Goal: Check status: Check status

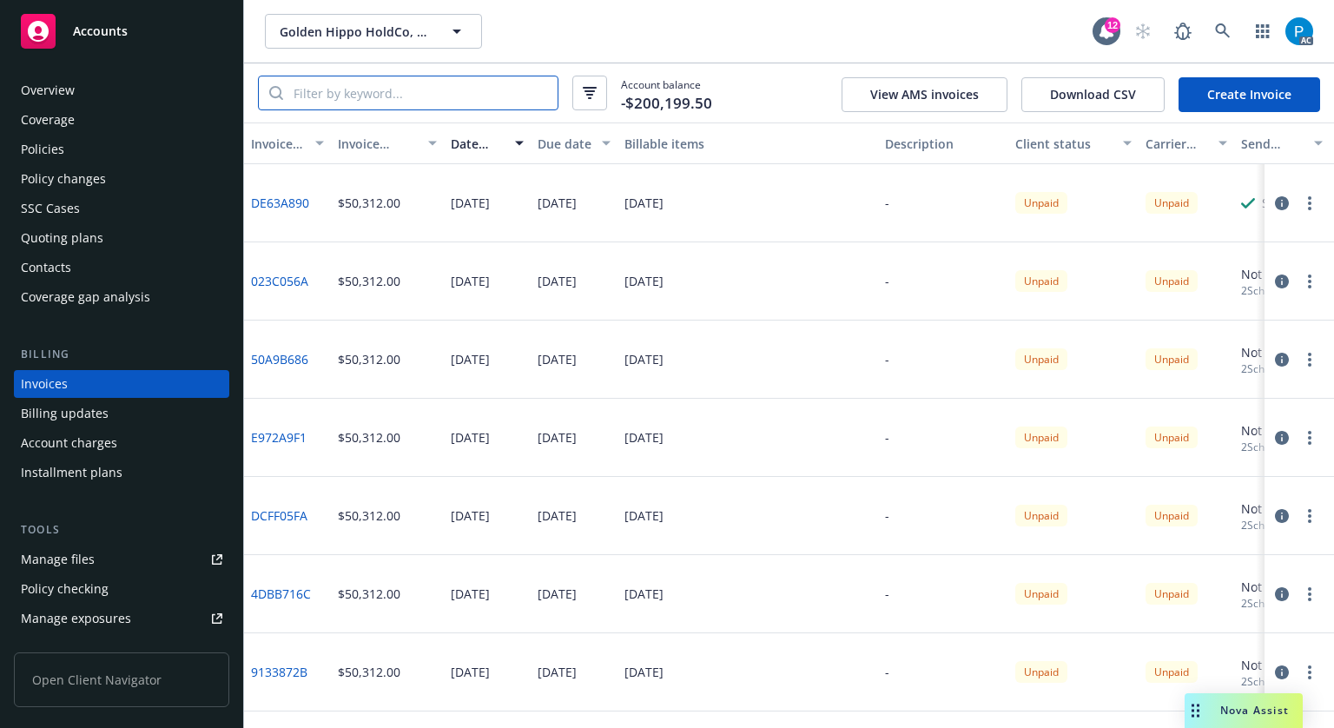
click at [389, 86] on input "search" at bounding box center [420, 92] width 274 height 33
paste input "57UENBC6544"
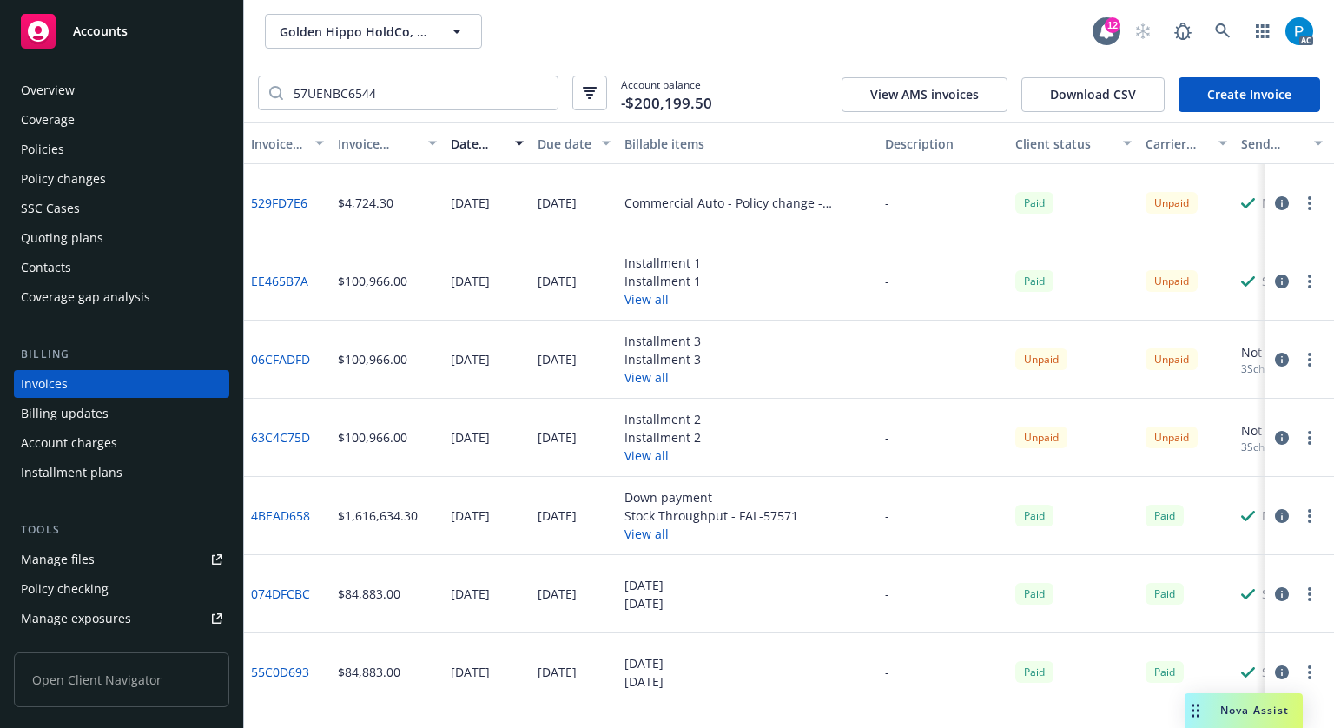
click at [1275, 201] on icon "button" at bounding box center [1282, 203] width 14 height 14
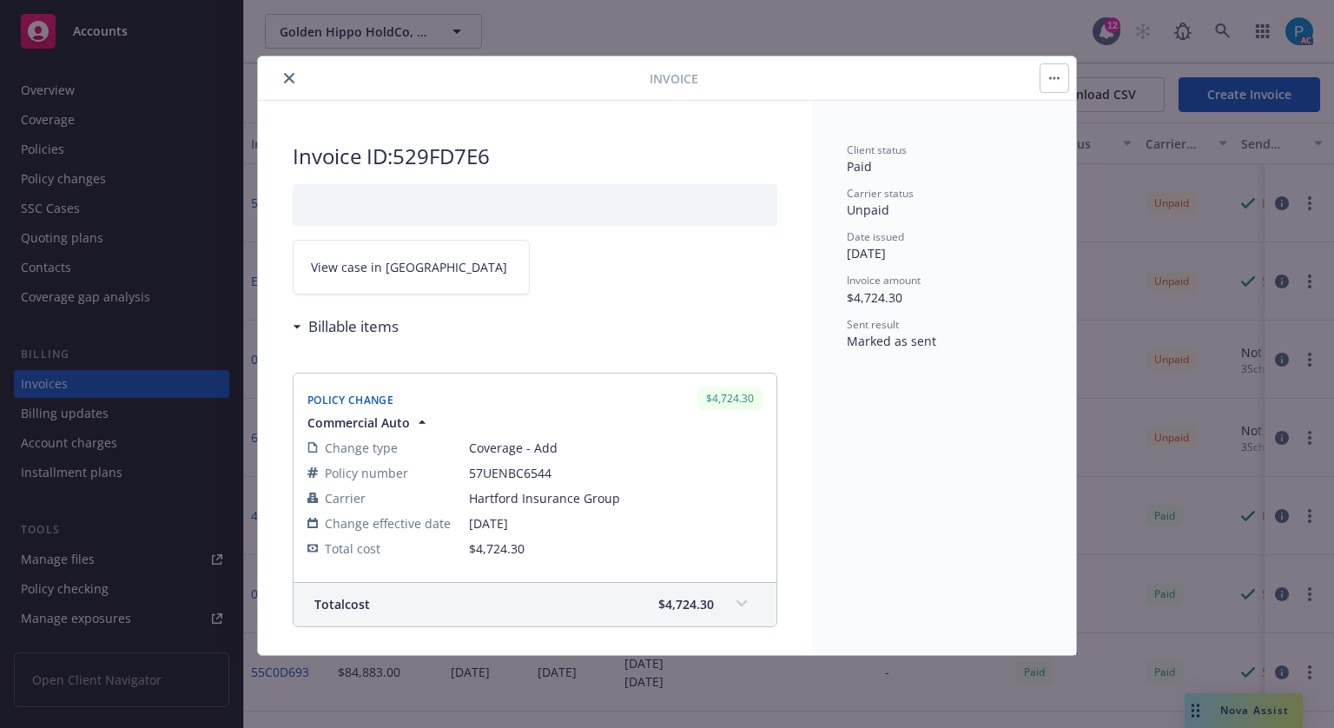
click at [390, 258] on span "View case in [GEOGRAPHIC_DATA]" at bounding box center [409, 267] width 196 height 18
click at [289, 71] on button "close" at bounding box center [289, 78] width 21 height 21
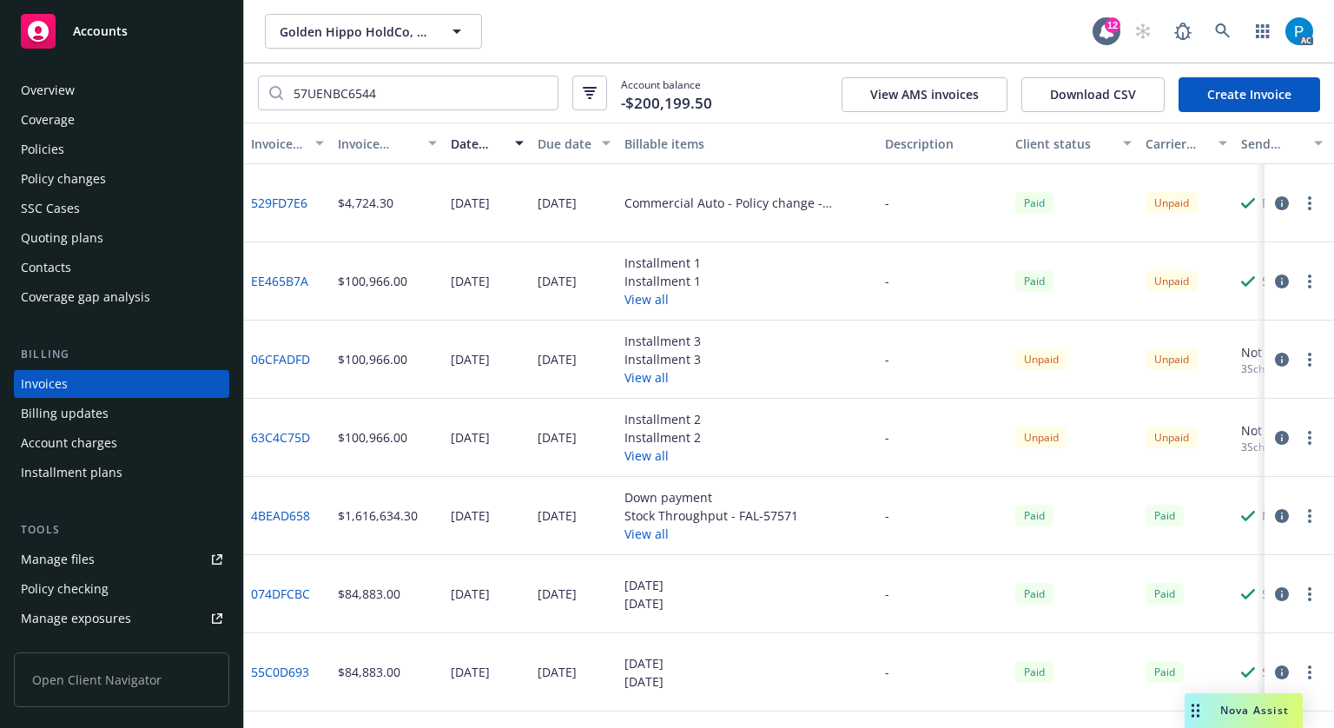
click at [1275, 274] on icon "button" at bounding box center [1282, 281] width 14 height 14
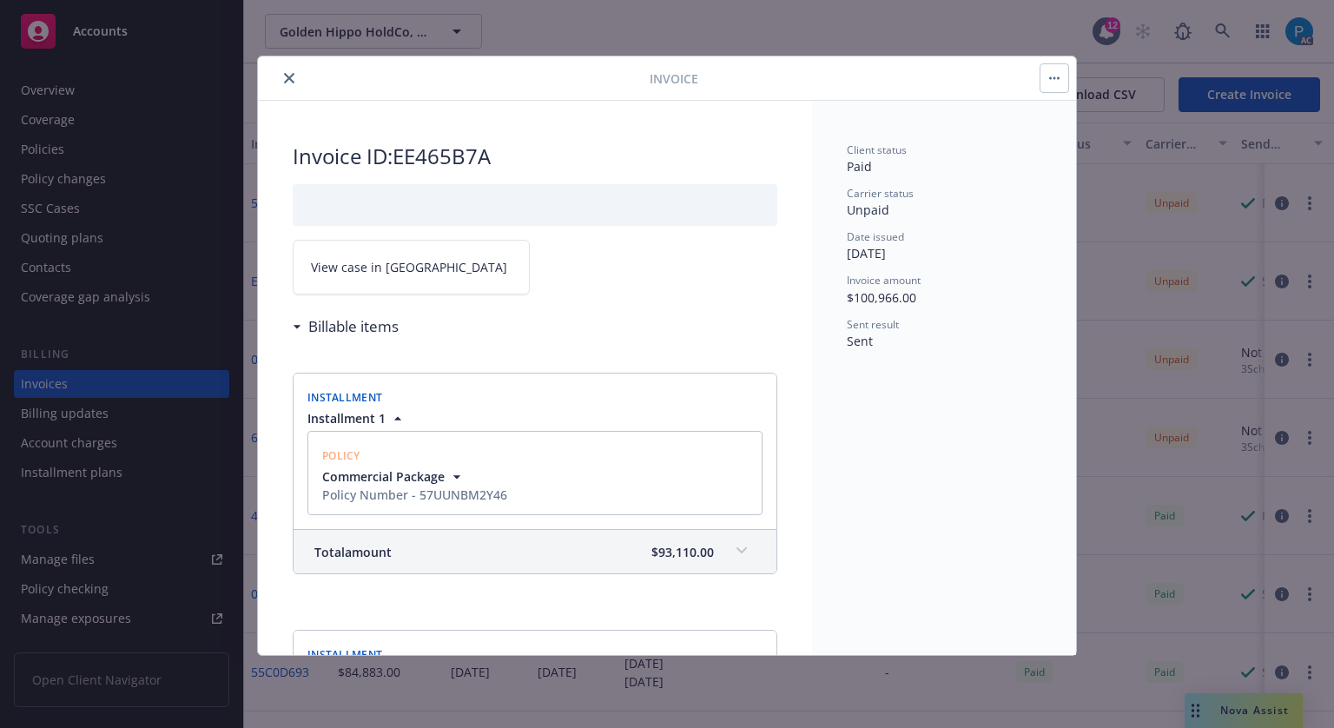
click at [292, 74] on icon "close" at bounding box center [289, 78] width 10 height 10
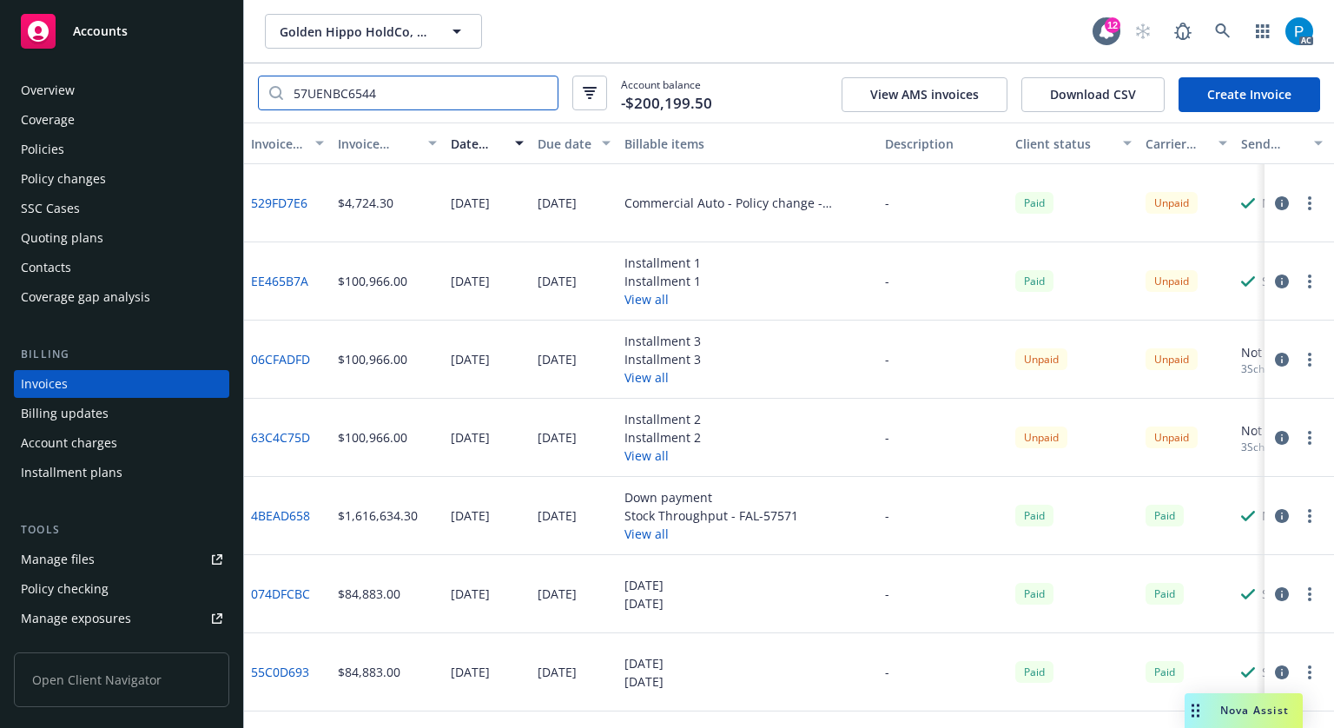
click at [332, 89] on input "57UENBC6544" at bounding box center [420, 92] width 274 height 33
paste input "BD84C7E5"
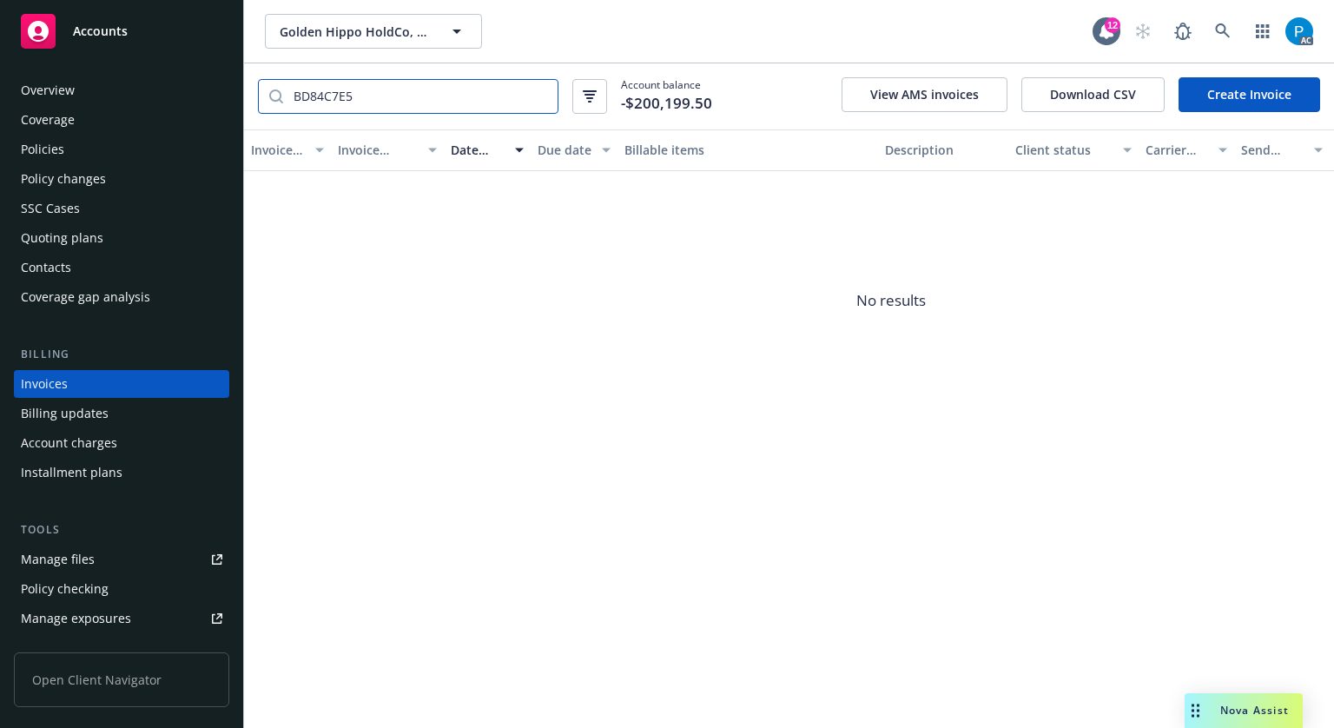
click at [359, 104] on input "BD84C7E5" at bounding box center [420, 96] width 274 height 33
click at [357, 103] on input "BD84C7E5" at bounding box center [420, 96] width 274 height 33
click at [354, 102] on input "BD84C7E5" at bounding box center [420, 96] width 274 height 33
paste input "54188F1E"
click at [432, 91] on input "BD84C7E554188F1E" at bounding box center [420, 96] width 274 height 33
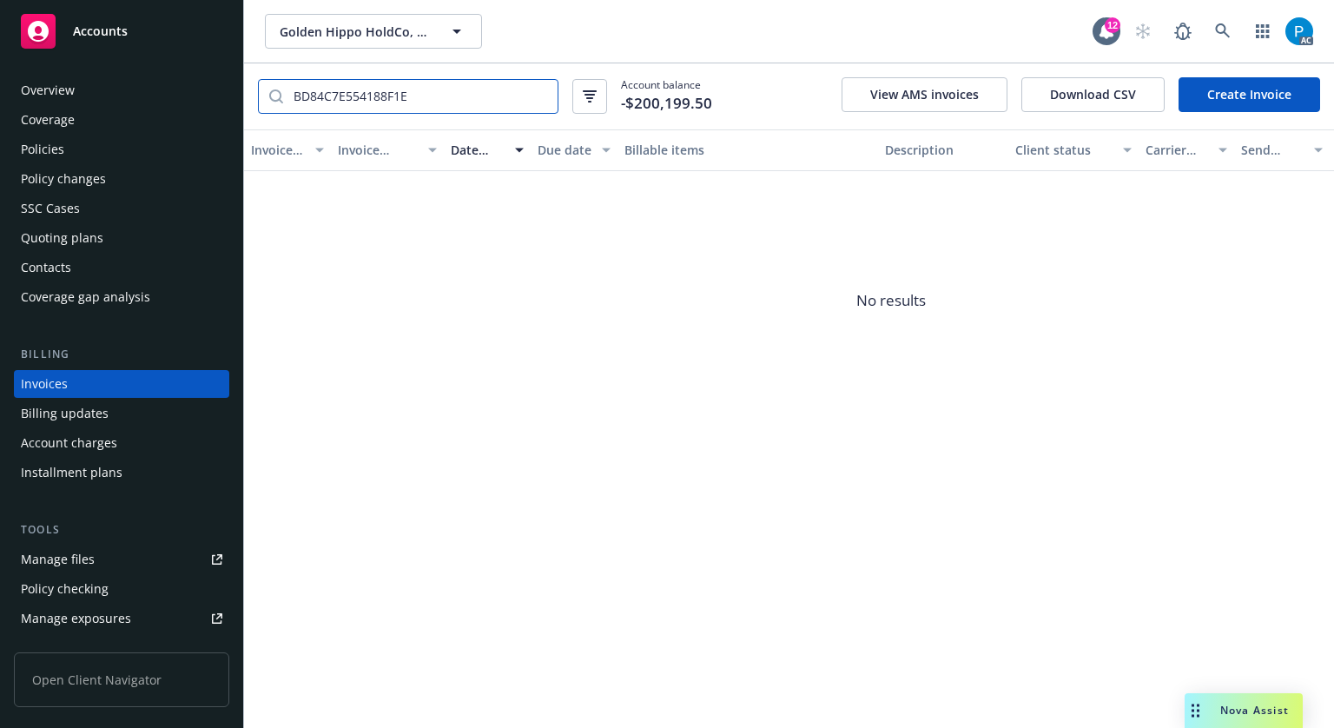
click at [432, 91] on input "BD84C7E554188F1E" at bounding box center [420, 96] width 274 height 33
paste input "search"
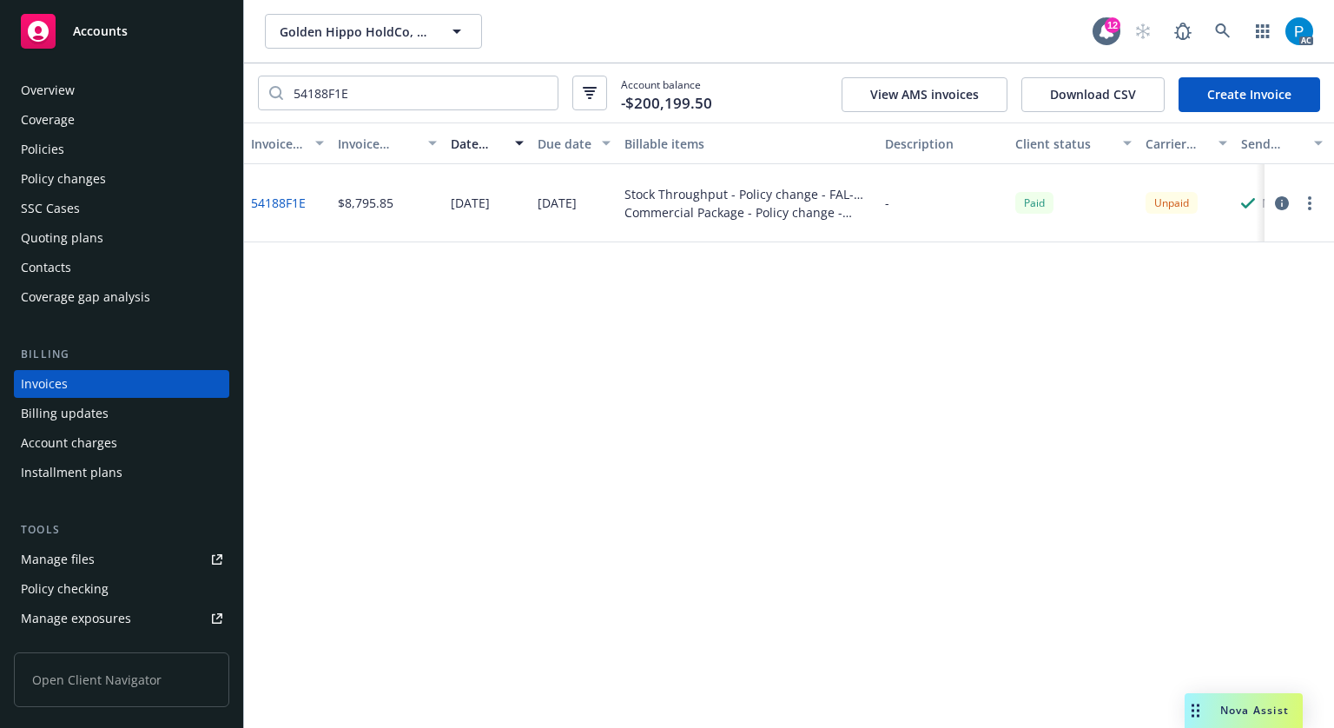
click at [1281, 204] on icon "button" at bounding box center [1282, 203] width 14 height 14
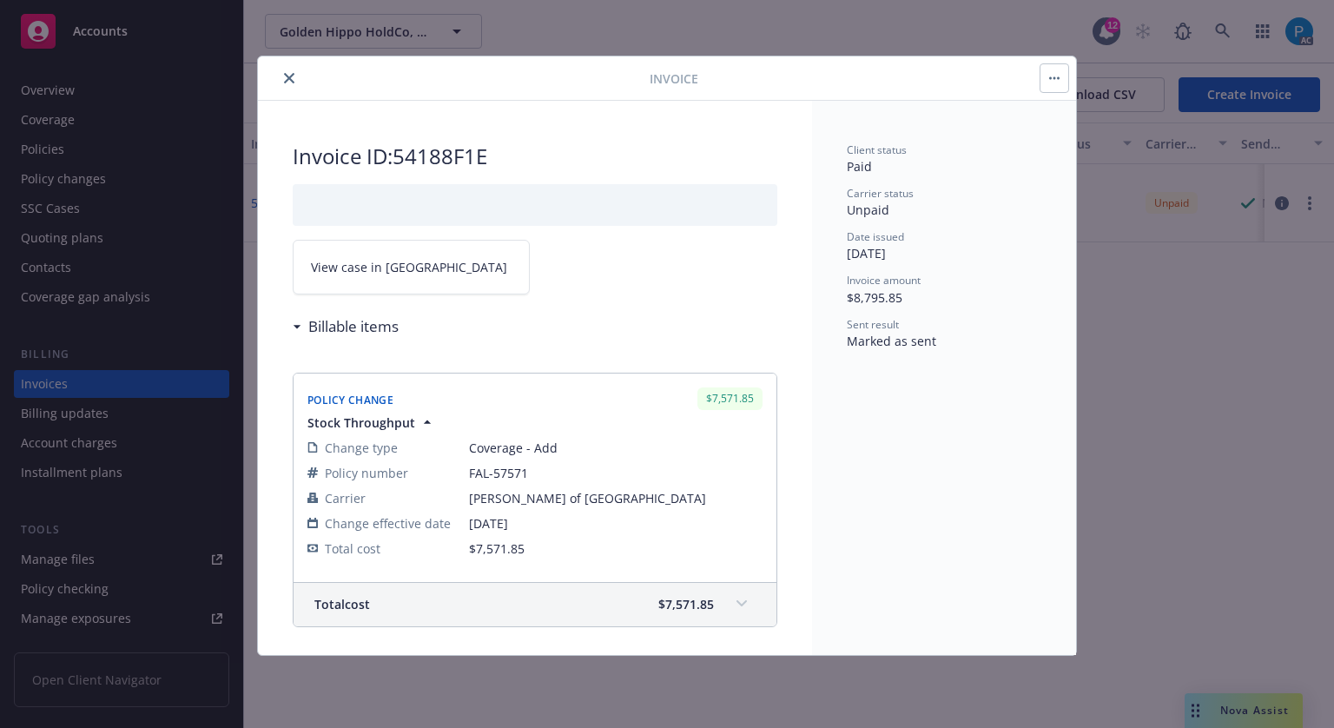
click at [402, 276] on link "View case in [GEOGRAPHIC_DATA]" at bounding box center [411, 267] width 237 height 55
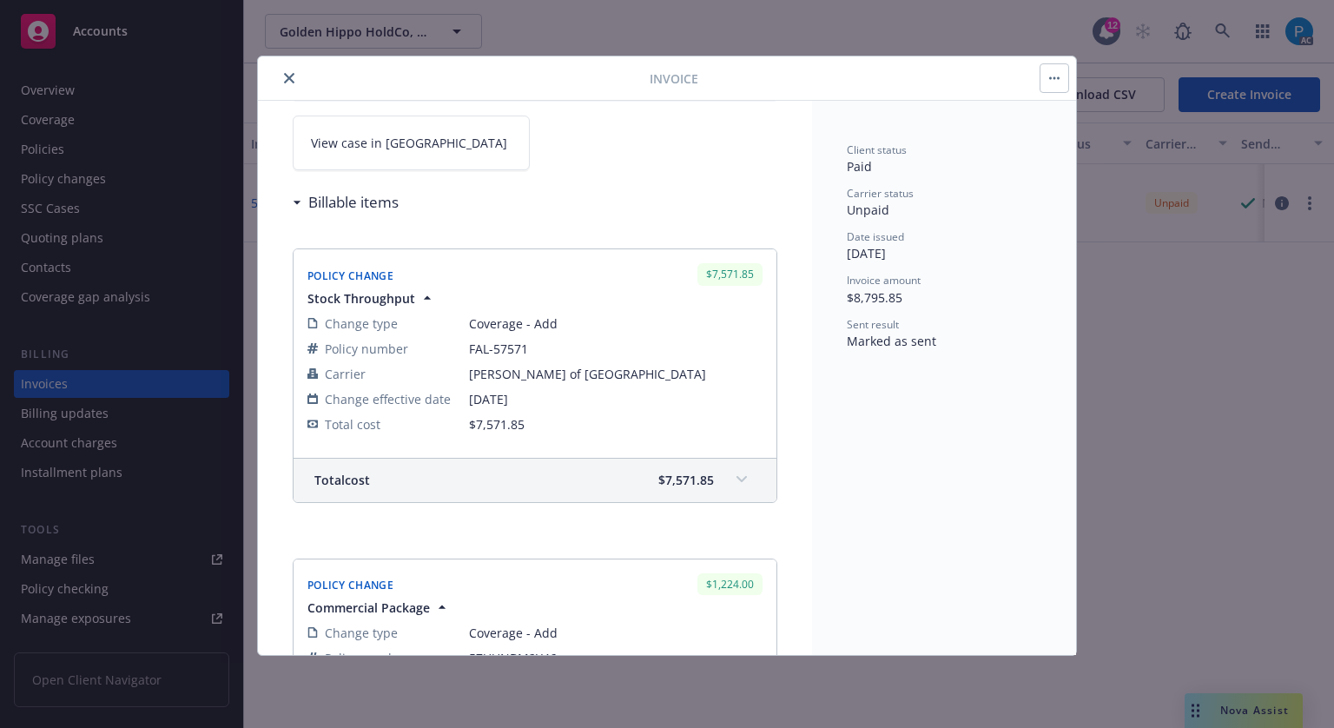
scroll to position [87, 0]
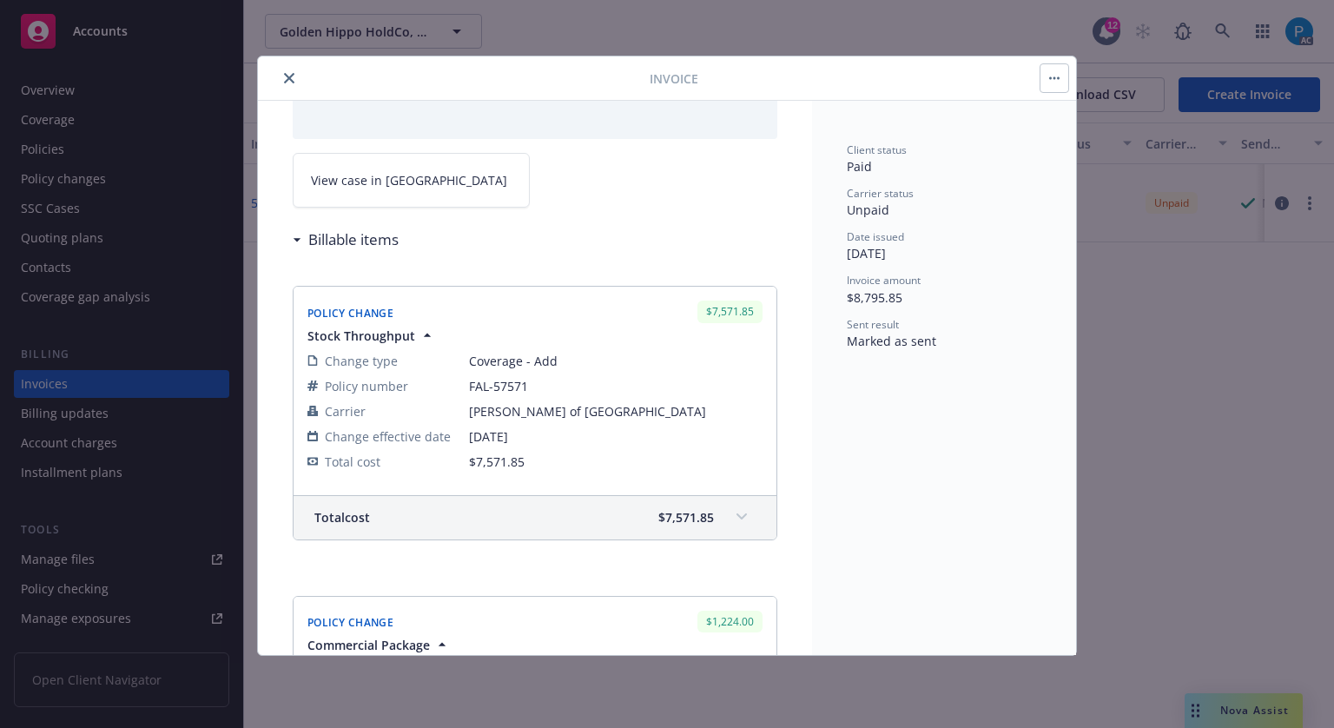
click at [292, 73] on icon "close" at bounding box center [289, 78] width 10 height 10
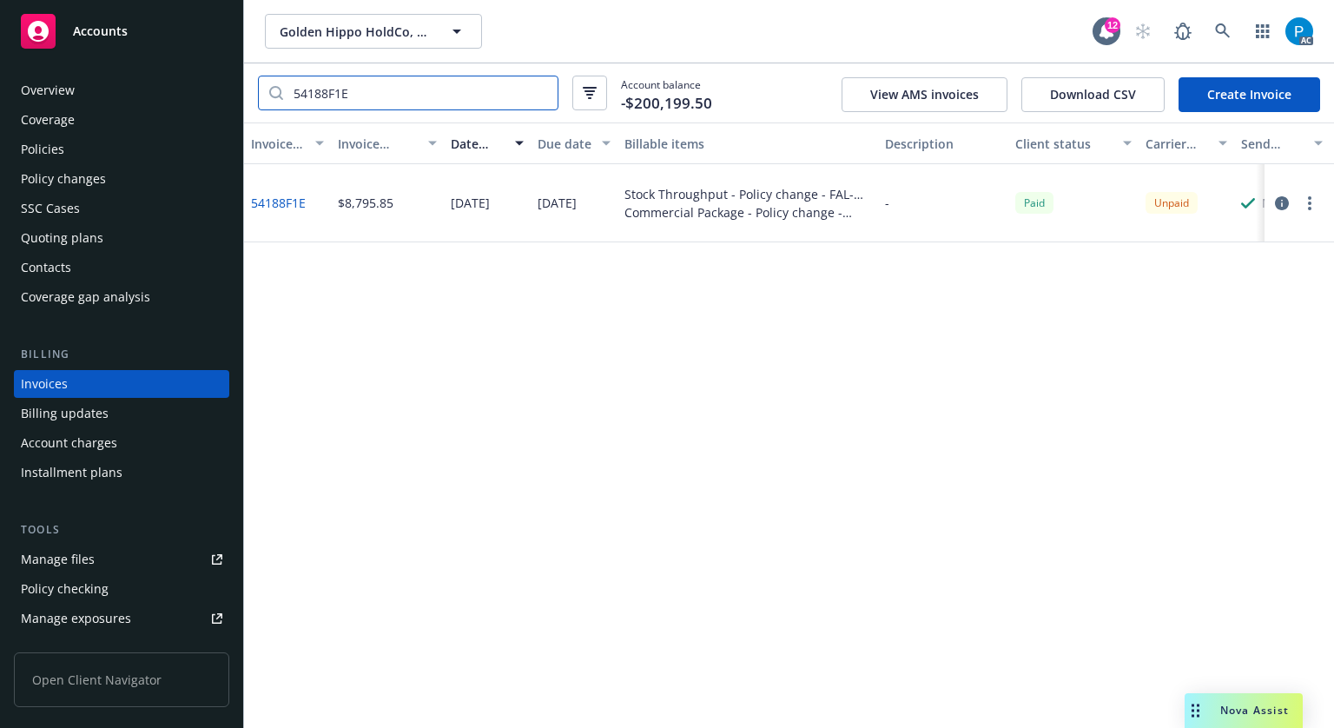
click at [396, 89] on input "54188F1E" at bounding box center [420, 92] width 274 height 33
paste input "81749EBB"
type input "81749EBB"
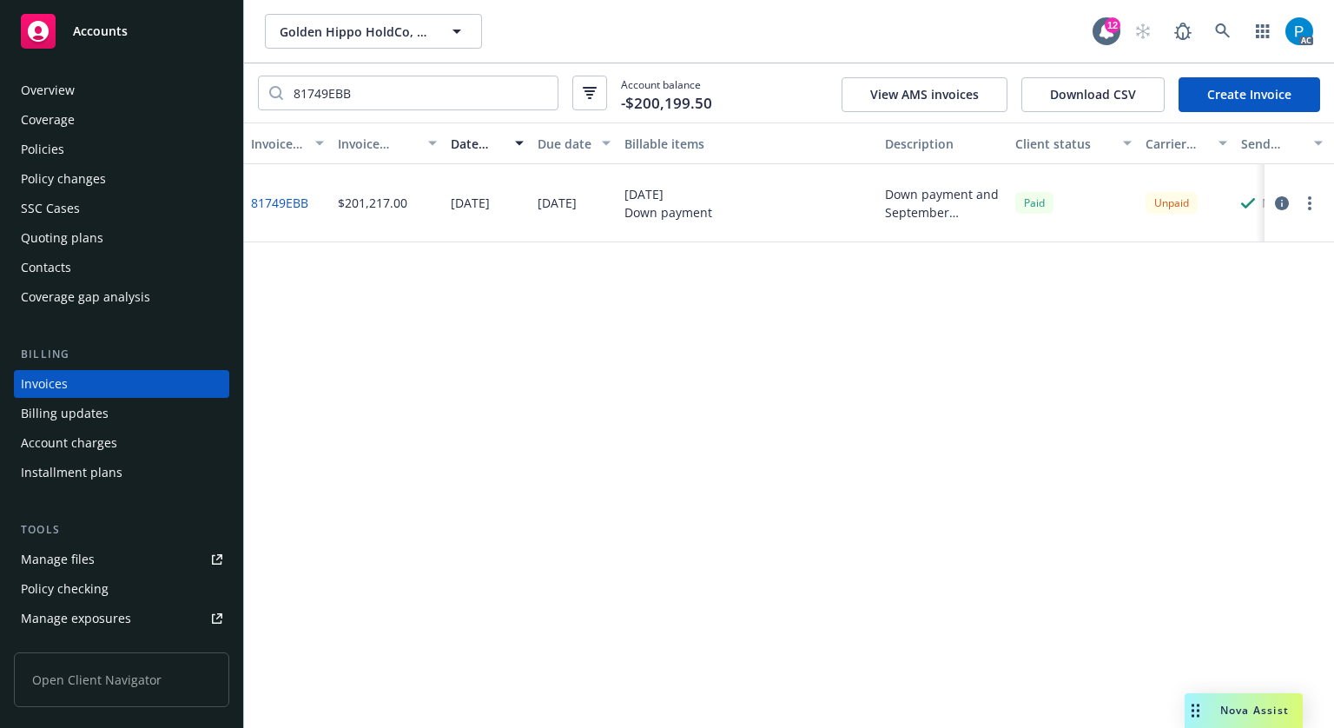
click at [1275, 206] on icon "button" at bounding box center [1282, 203] width 14 height 14
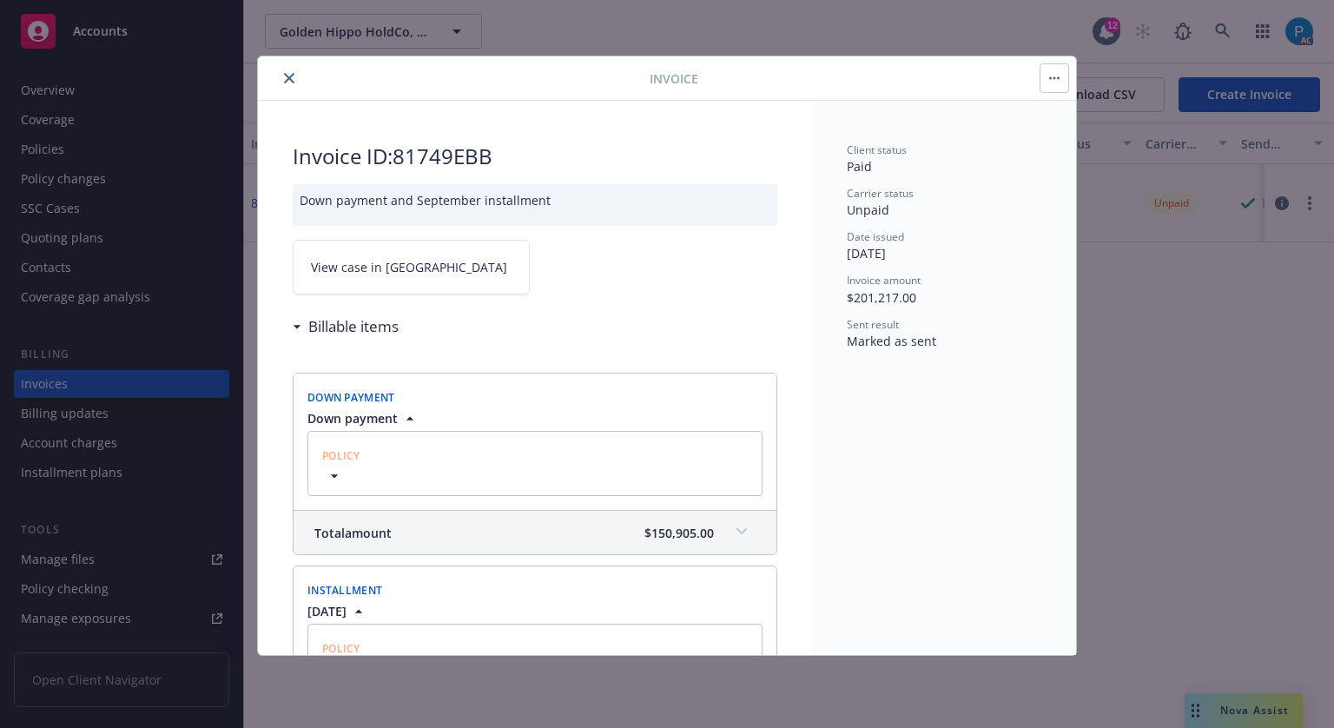
click at [426, 266] on link "View case in [GEOGRAPHIC_DATA]" at bounding box center [411, 267] width 237 height 55
